Goal: Task Accomplishment & Management: Manage account settings

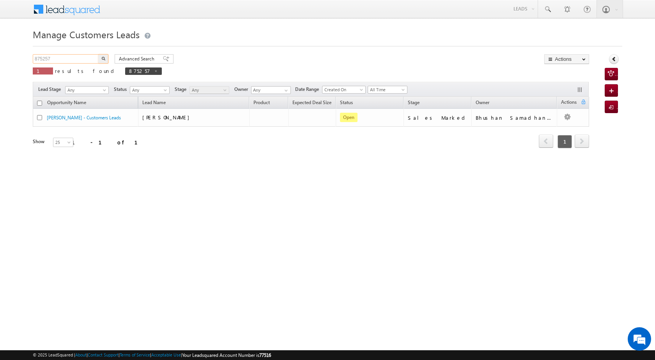
drag, startPoint x: 50, startPoint y: 57, endPoint x: 19, endPoint y: 58, distance: 31.2
click at [19, 58] on body "Menu [PERSON_NAME] [PERSON_NAME] a2@ks erve." at bounding box center [327, 110] width 655 height 221
paste input "8851"
type input "878851"
click at [103, 58] on img "button" at bounding box center [103, 59] width 4 height 4
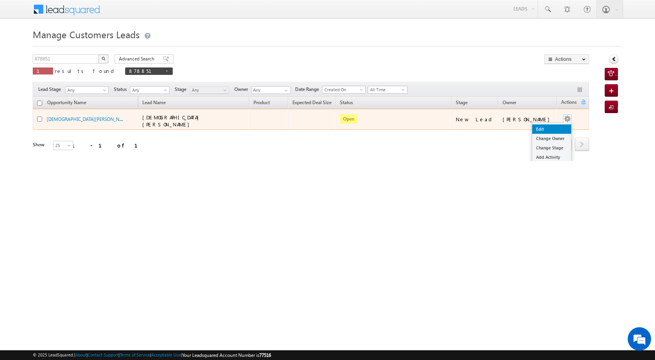
click at [545, 128] on link "Edit" at bounding box center [551, 128] width 39 height 9
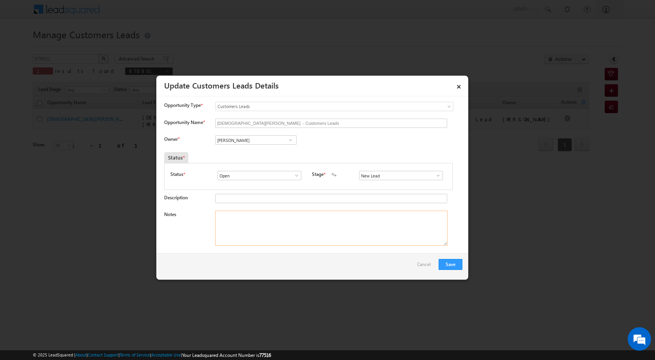
click at [269, 221] on textarea "Notes" at bounding box center [331, 228] width 232 height 35
click at [296, 173] on span at bounding box center [297, 175] width 8 height 6
click at [271, 186] on link "Open" at bounding box center [259, 184] width 83 height 9
click at [289, 139] on span at bounding box center [291, 140] width 8 height 6
type input "SAK"
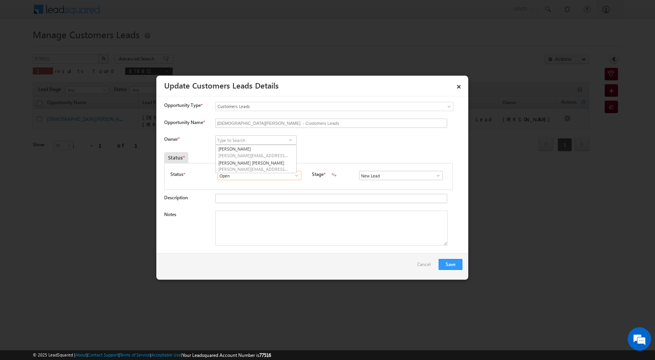
click at [283, 175] on input "Open" at bounding box center [260, 175] width 84 height 9
click at [288, 136] on input at bounding box center [255, 139] width 81 height 9
click at [287, 140] on span at bounding box center [291, 140] width 8 height 6
click at [276, 165] on link "Sakshi Shrikant Desai sakshi.desai@sgrlimited.in" at bounding box center [255, 166] width 81 height 15
type input "Sakshi Shrikant Desai"
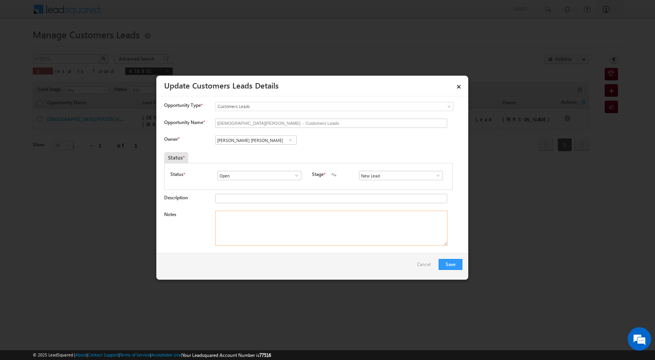
click at [322, 244] on textarea "Notes" at bounding box center [331, 228] width 232 height 35
click at [434, 175] on span at bounding box center [438, 175] width 8 height 6
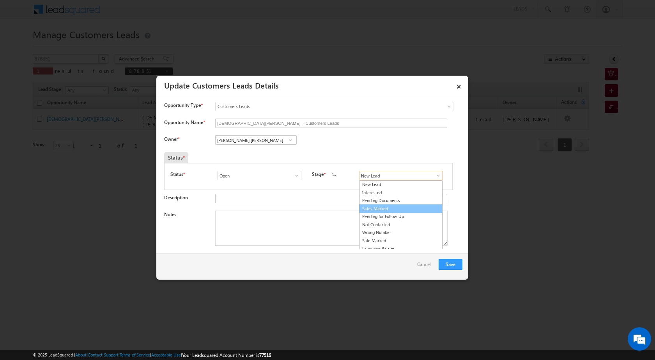
click at [391, 207] on link "Sales Marked" at bounding box center [400, 208] width 83 height 9
type input "Sales Marked"
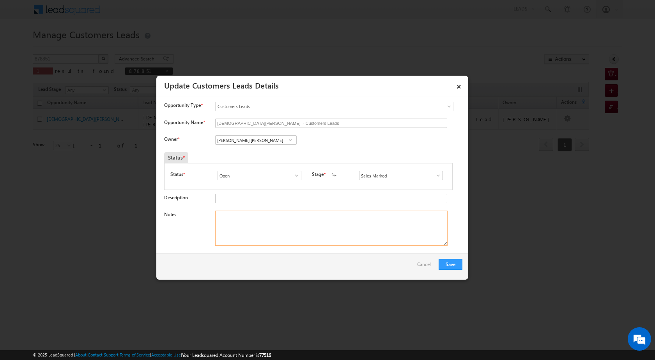
click at [262, 230] on textarea "Notes" at bounding box center [331, 228] width 232 height 35
paste textarea "bt+ transfer pv 17 lac outstiding setring income 1 lac emi 28 car loan cicbl sc…"
type textarea "bt+ transfer pv 17 lac outstiding setring income 1 lac emi 28 car loan cicbl sc…"
click at [452, 264] on button "Save" at bounding box center [451, 264] width 24 height 11
